Goal: Task Accomplishment & Management: Manage account settings

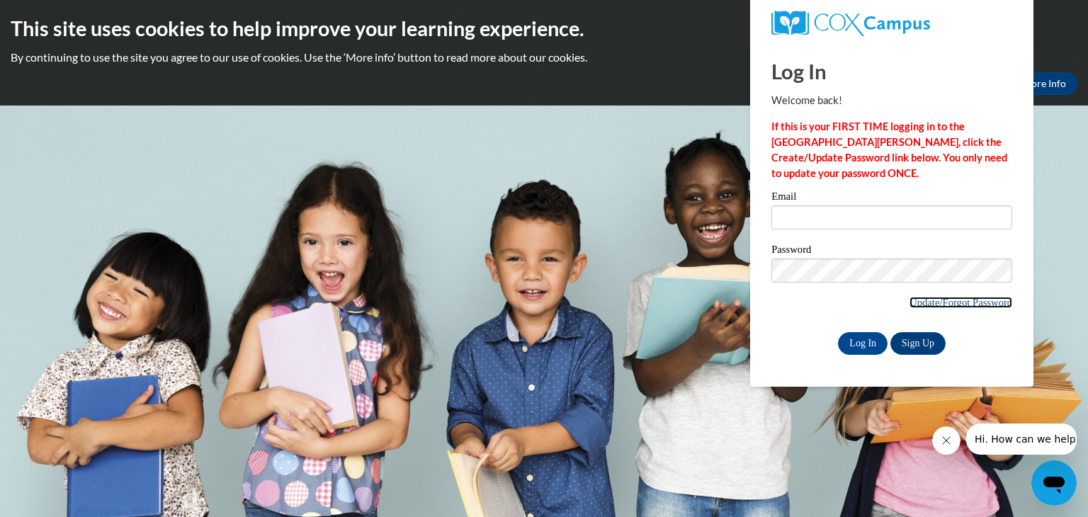
click at [932, 303] on link "Update/Forgot Password" at bounding box center [961, 302] width 103 height 11
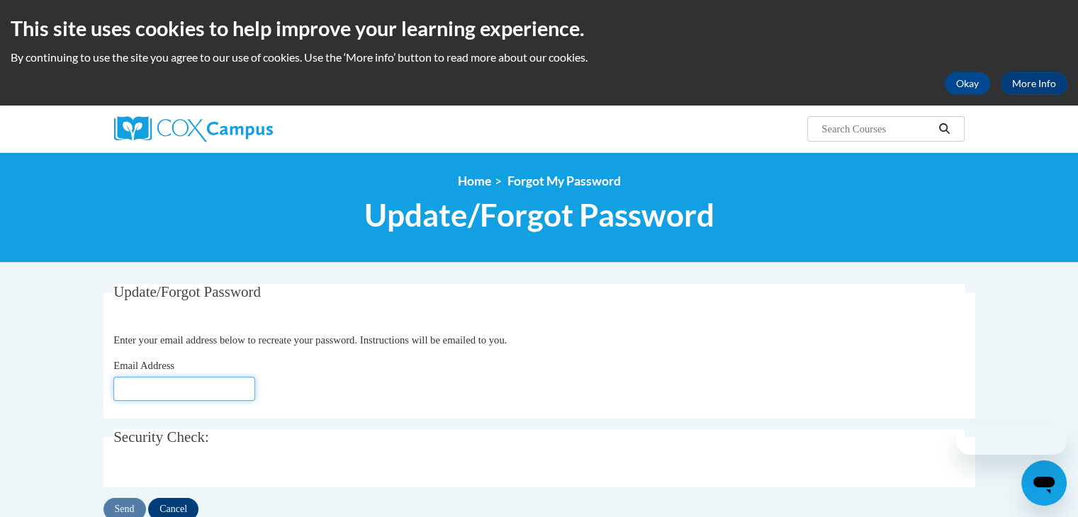
click at [187, 388] on input "Email Address" at bounding box center [184, 389] width 142 height 24
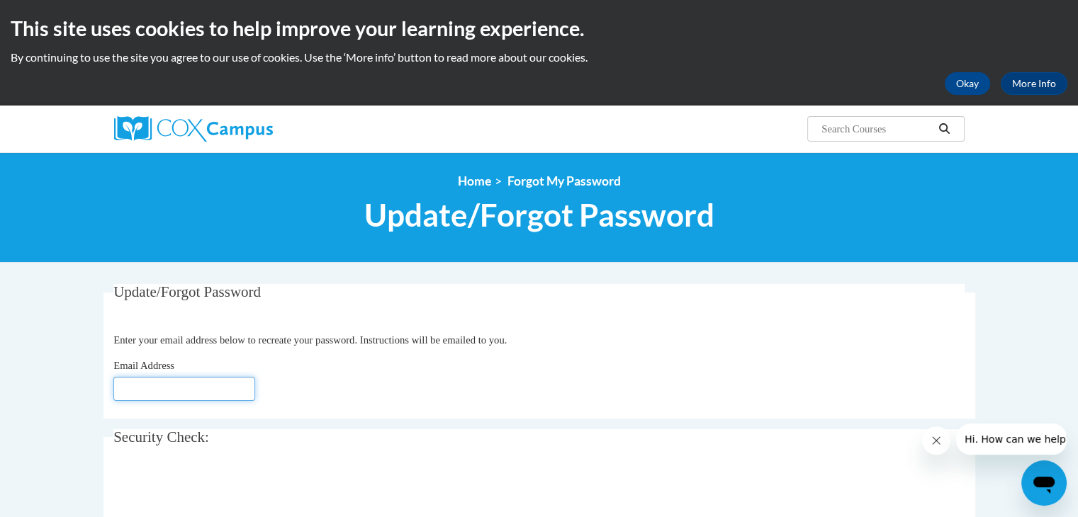
type input "[EMAIL_ADDRESS][DOMAIN_NAME]"
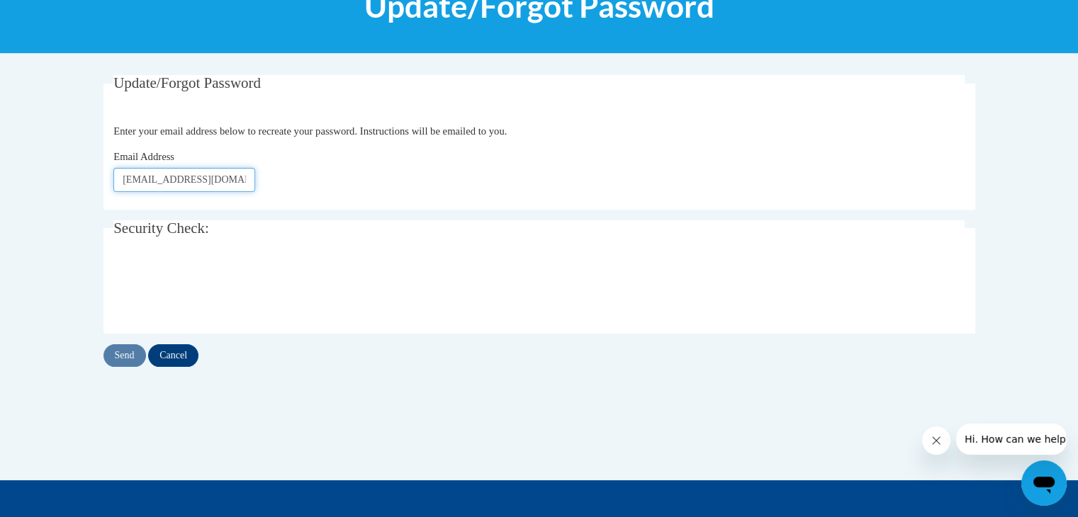
scroll to position [213, 0]
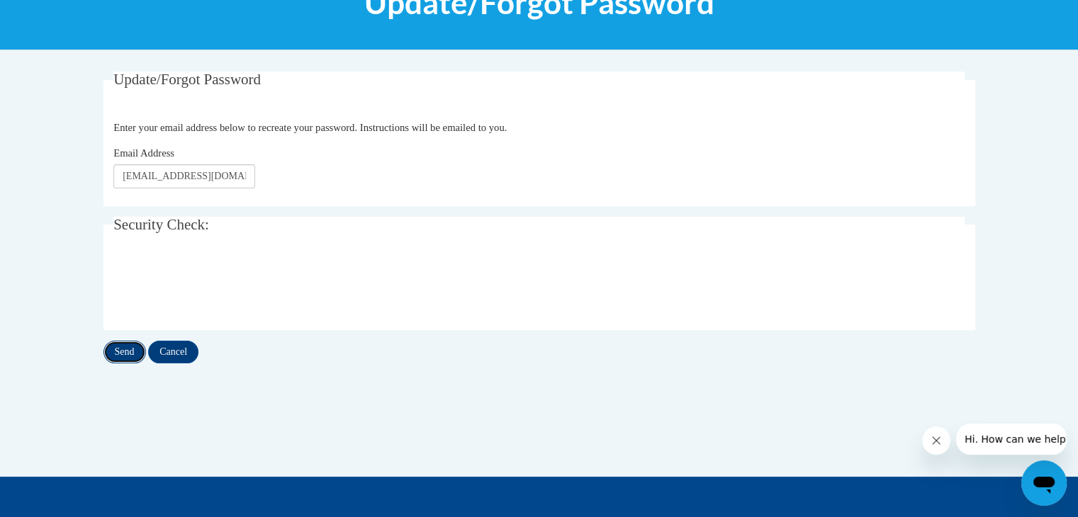
click at [121, 353] on input "Send" at bounding box center [124, 352] width 43 height 23
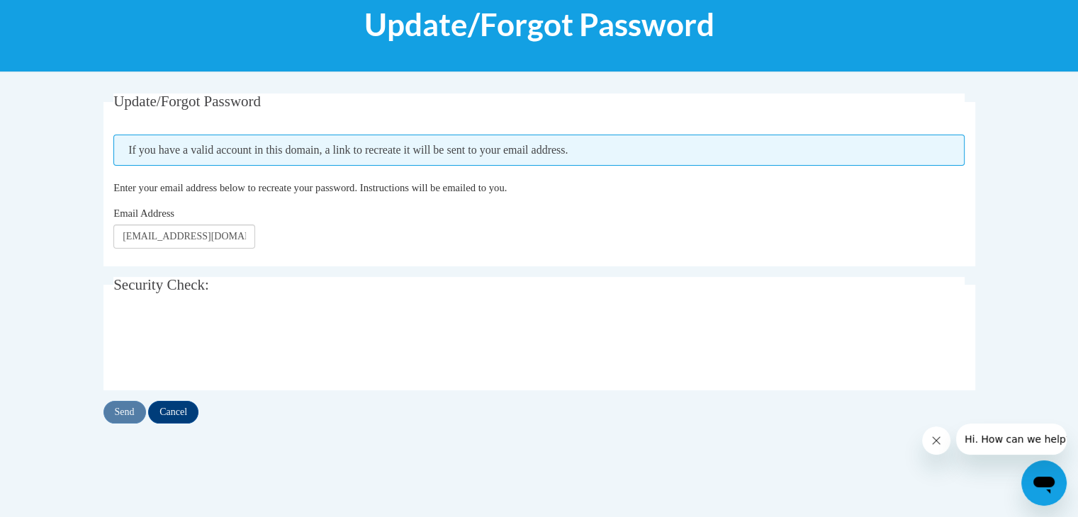
scroll to position [213, 0]
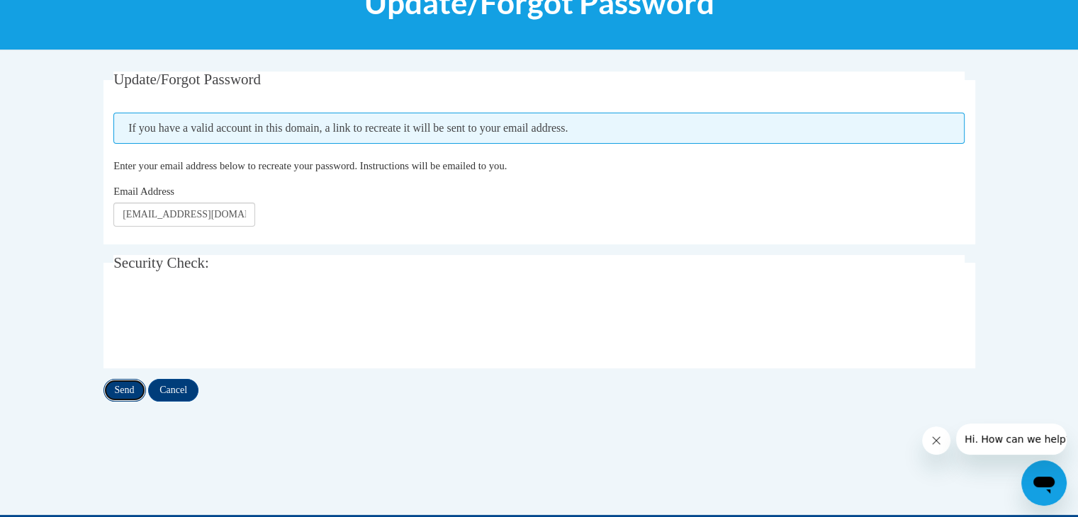
click at [118, 391] on input "Send" at bounding box center [124, 390] width 43 height 23
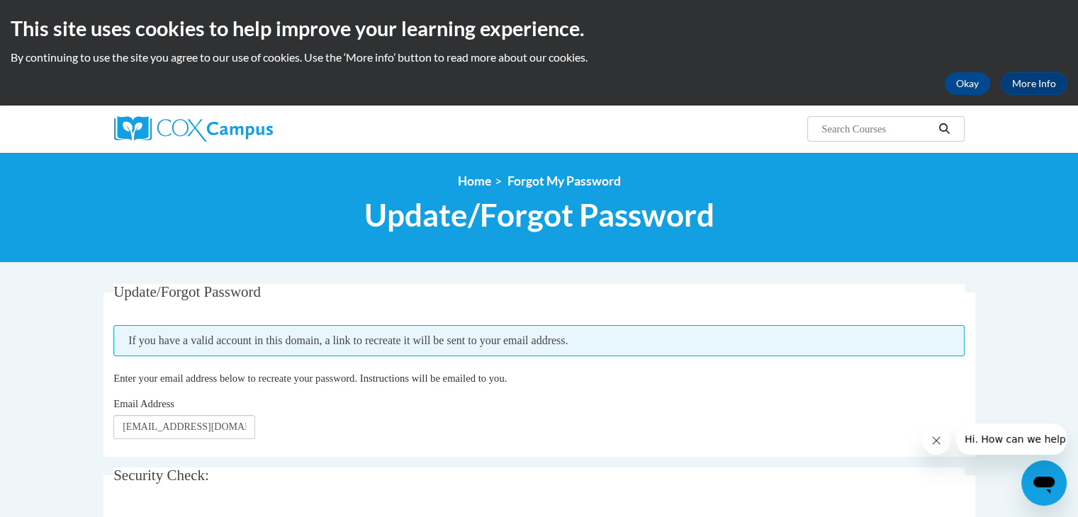
scroll to position [142, 0]
